Goal: Task Accomplishment & Management: Manage account settings

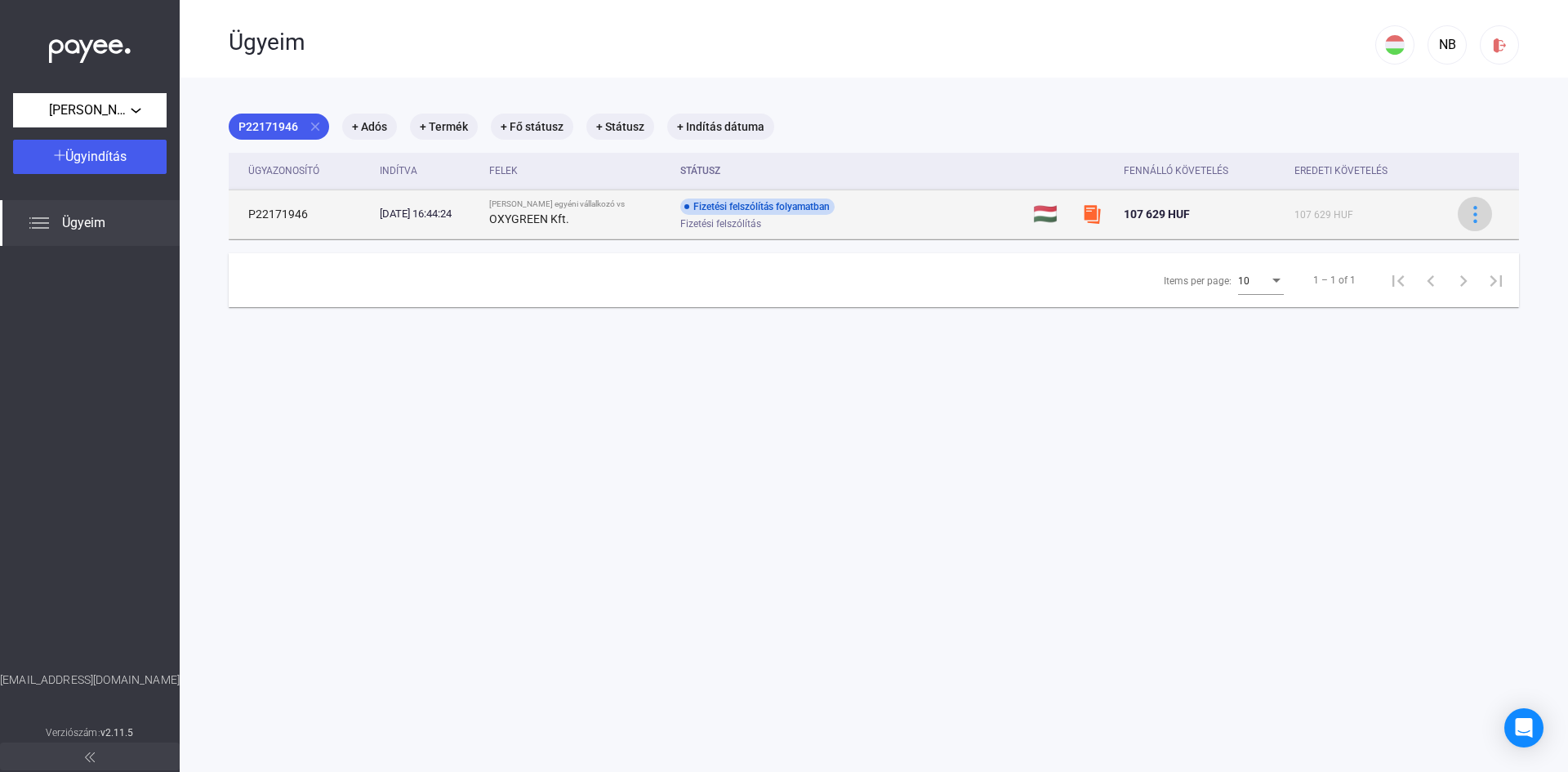
click at [1467, 213] on img at bounding box center [1476, 214] width 17 height 17
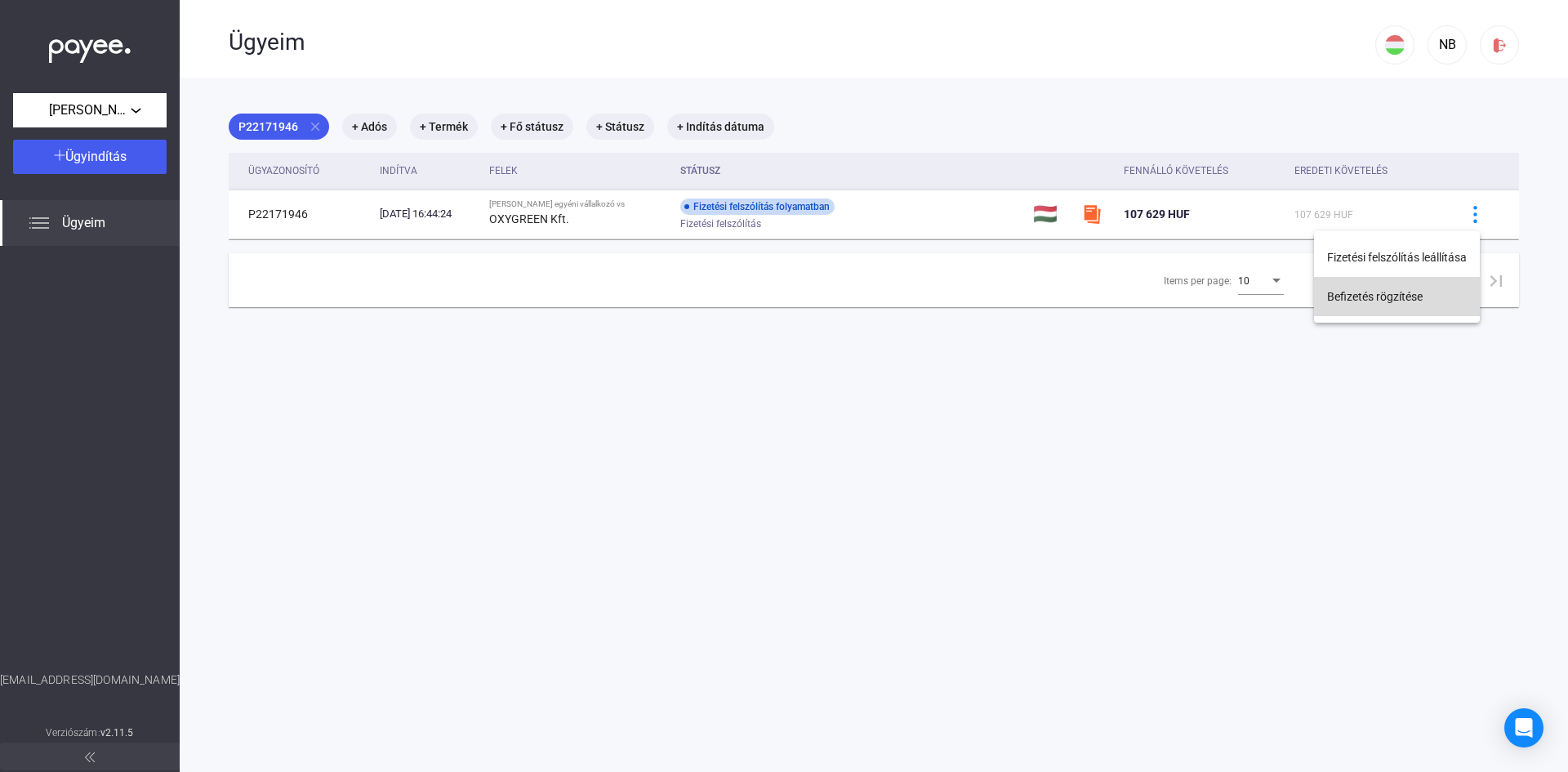
click at [1417, 289] on button "Befizetés rögzítése" at bounding box center [1398, 296] width 166 height 40
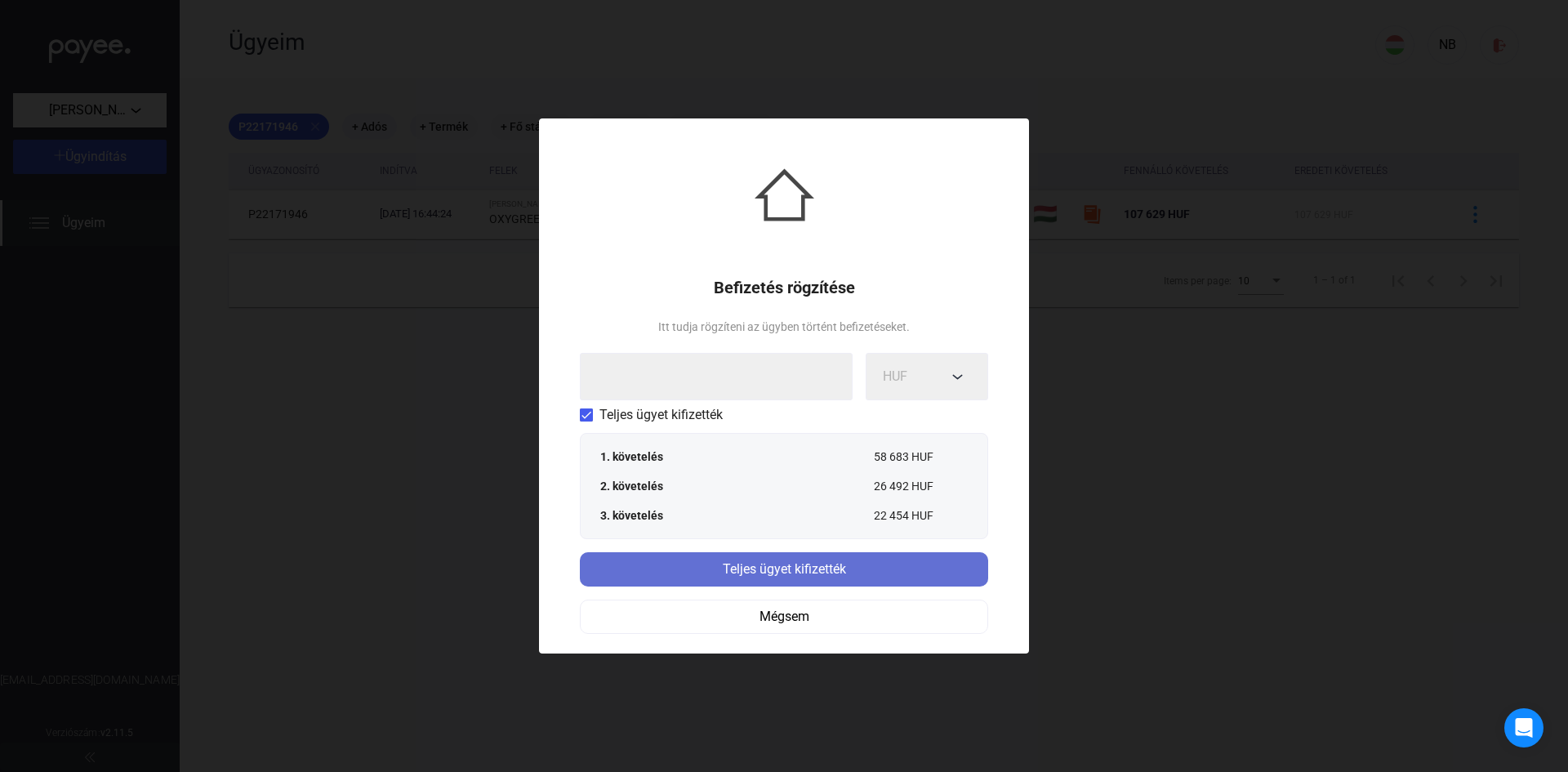
click at [789, 566] on div "Teljes ügyet kifizették" at bounding box center [784, 569] width 398 height 19
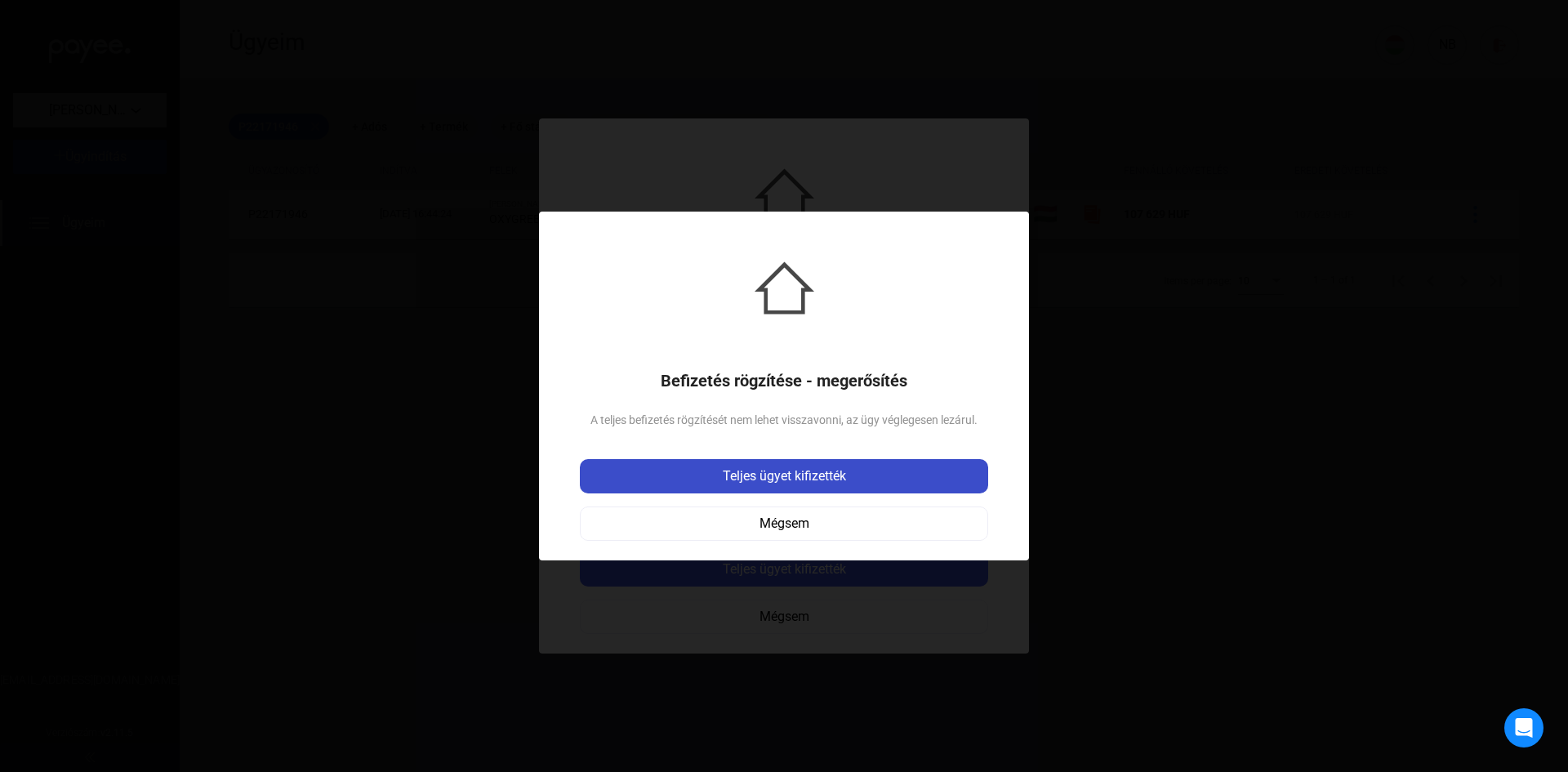
click at [792, 478] on div "Teljes ügyet kifizették" at bounding box center [784, 475] width 398 height 19
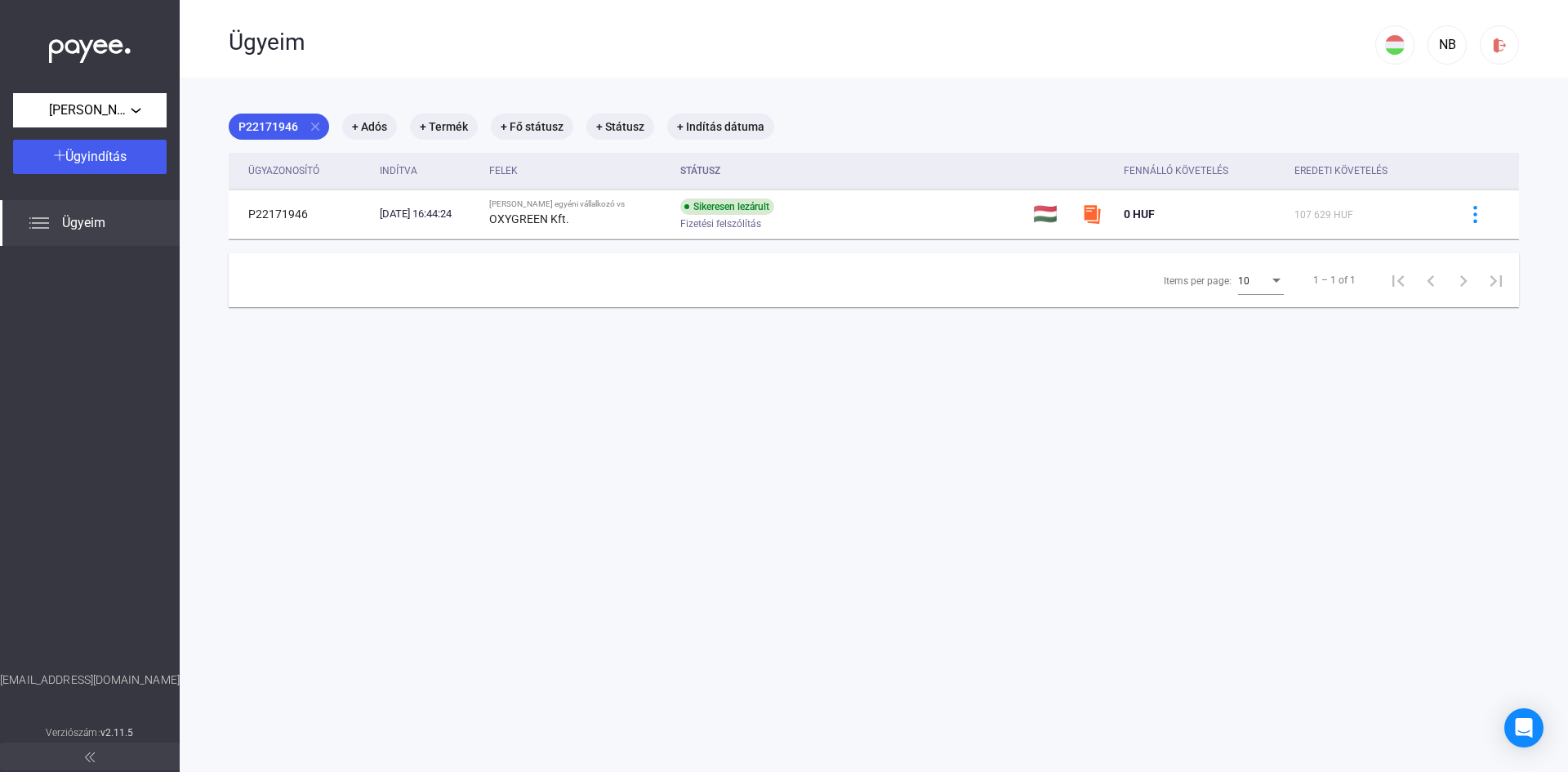
click at [105, 44] on img at bounding box center [90, 46] width 81 height 34
